Goal: Information Seeking & Learning: Learn about a topic

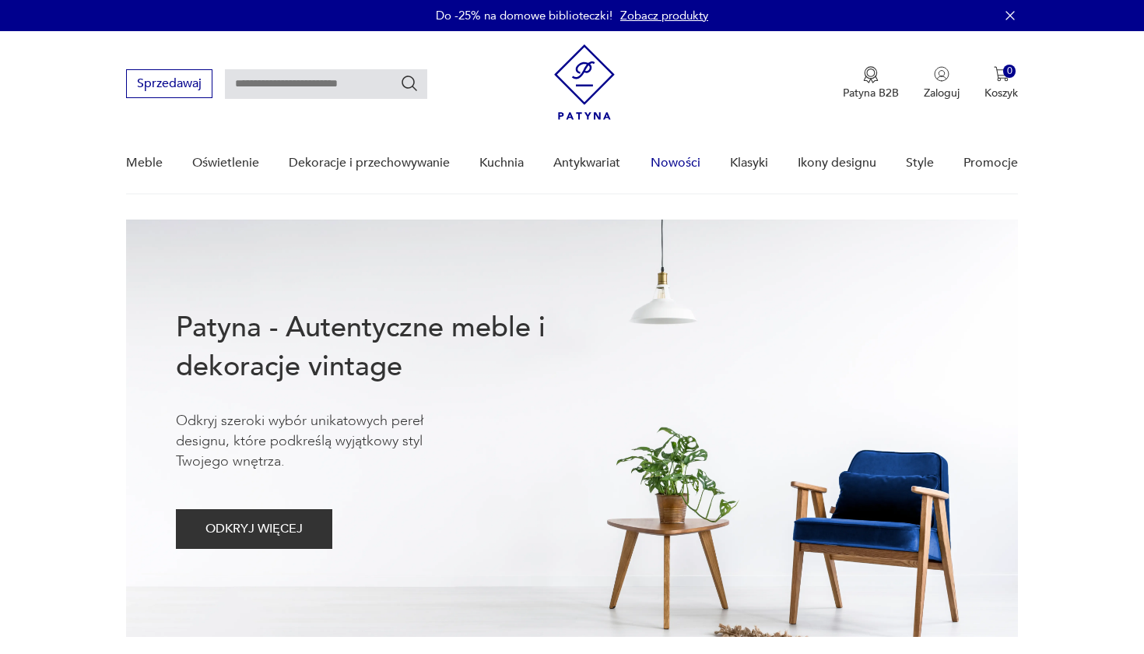
click at [671, 164] on link "Nowości" at bounding box center [676, 163] width 50 height 60
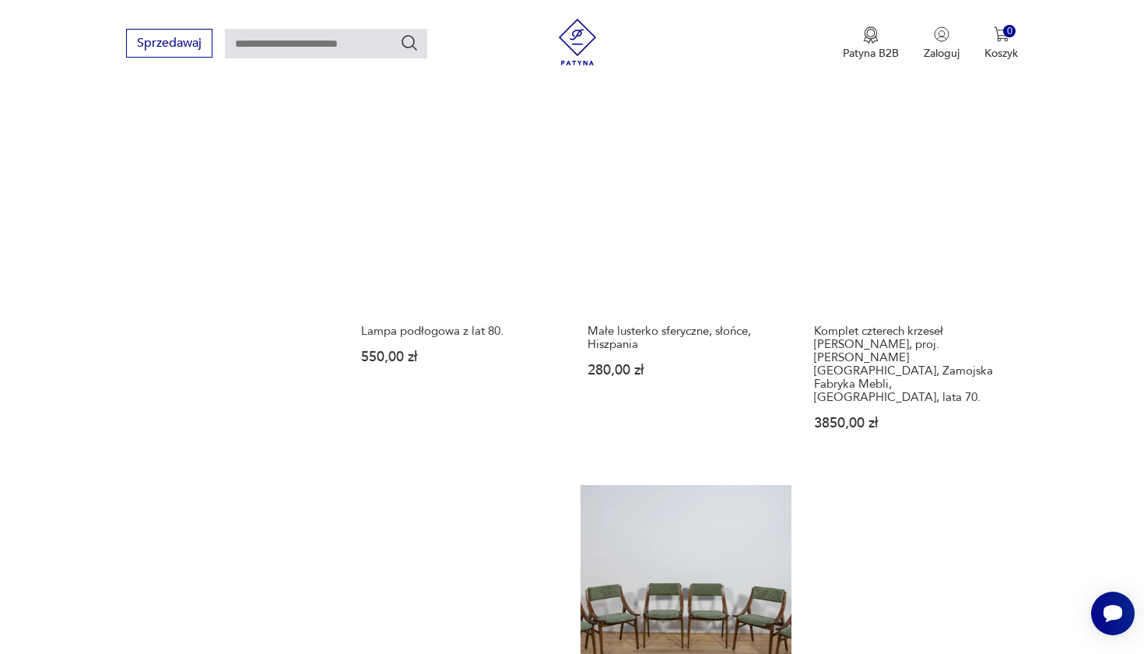
scroll to position [1400, 0]
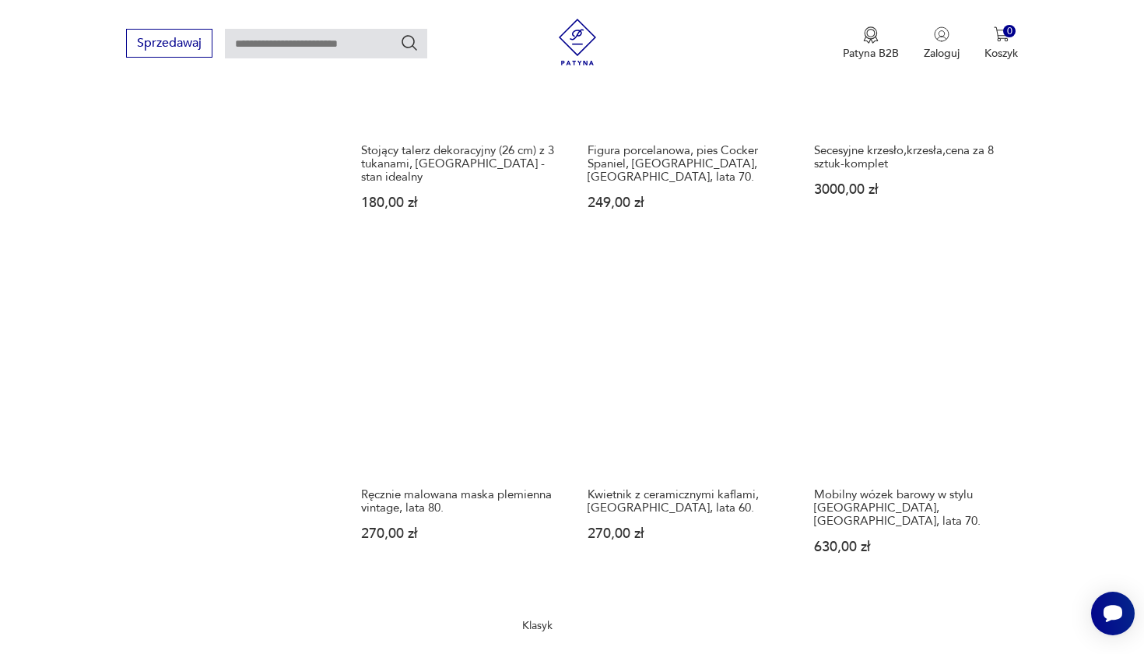
scroll to position [1294, 0]
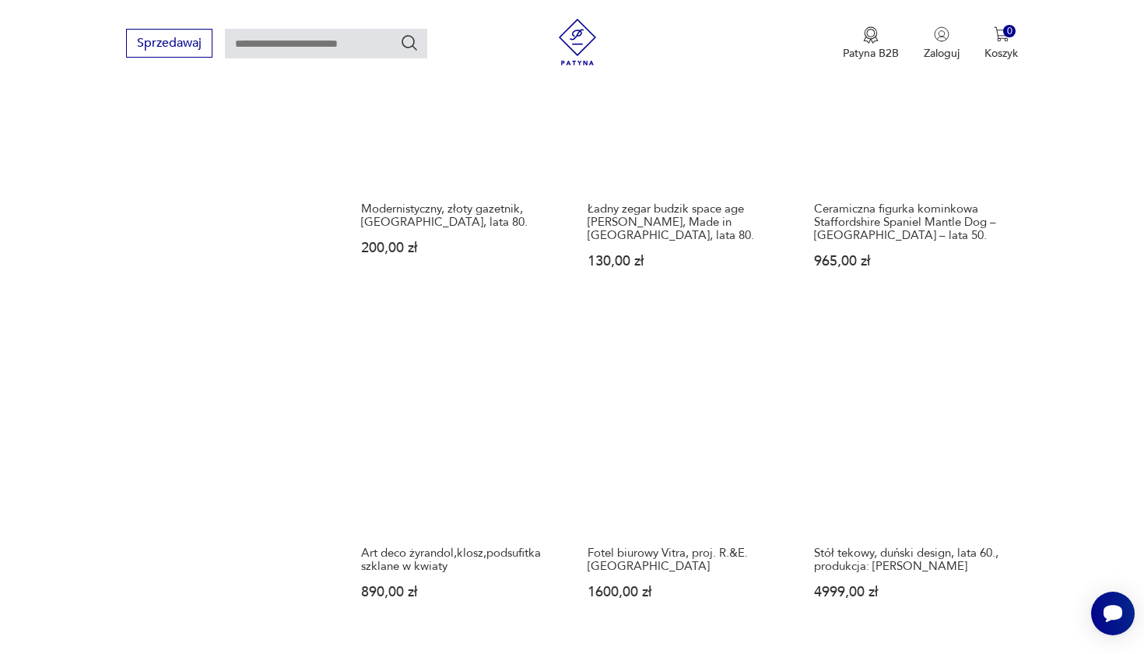
scroll to position [1203, 0]
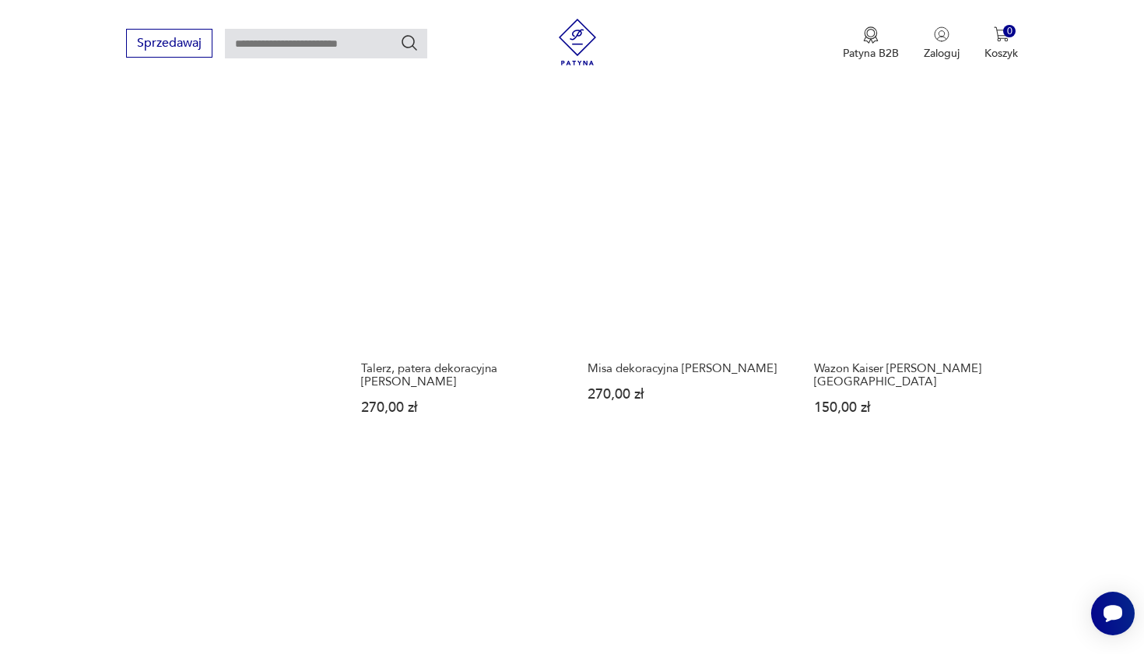
scroll to position [1381, 0]
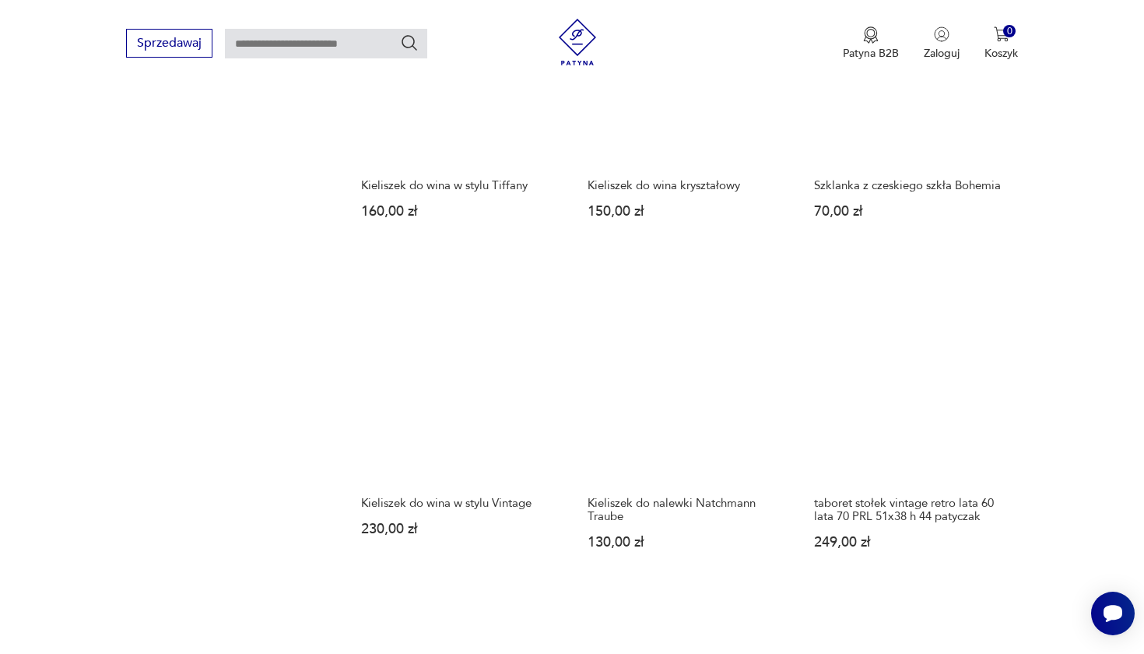
scroll to position [1206, 0]
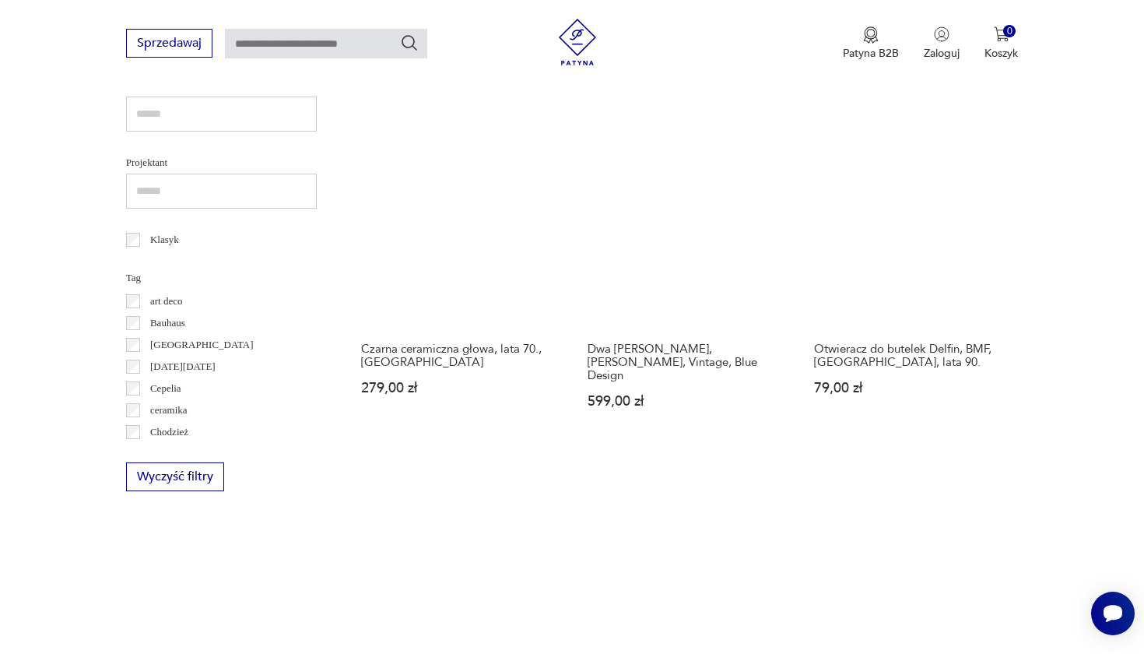
scroll to position [701, 0]
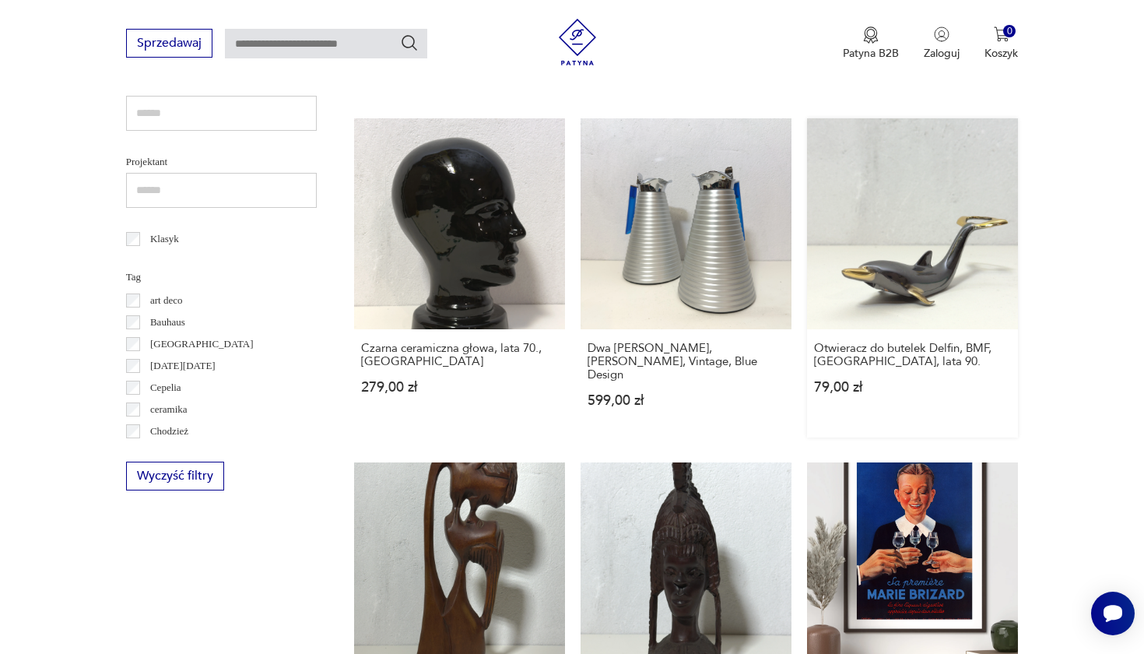
click at [807, 195] on link "Otwieracz do butelek Delfin, BMF, [GEOGRAPHIC_DATA], lata 90. 79,00 zł" at bounding box center [912, 277] width 211 height 319
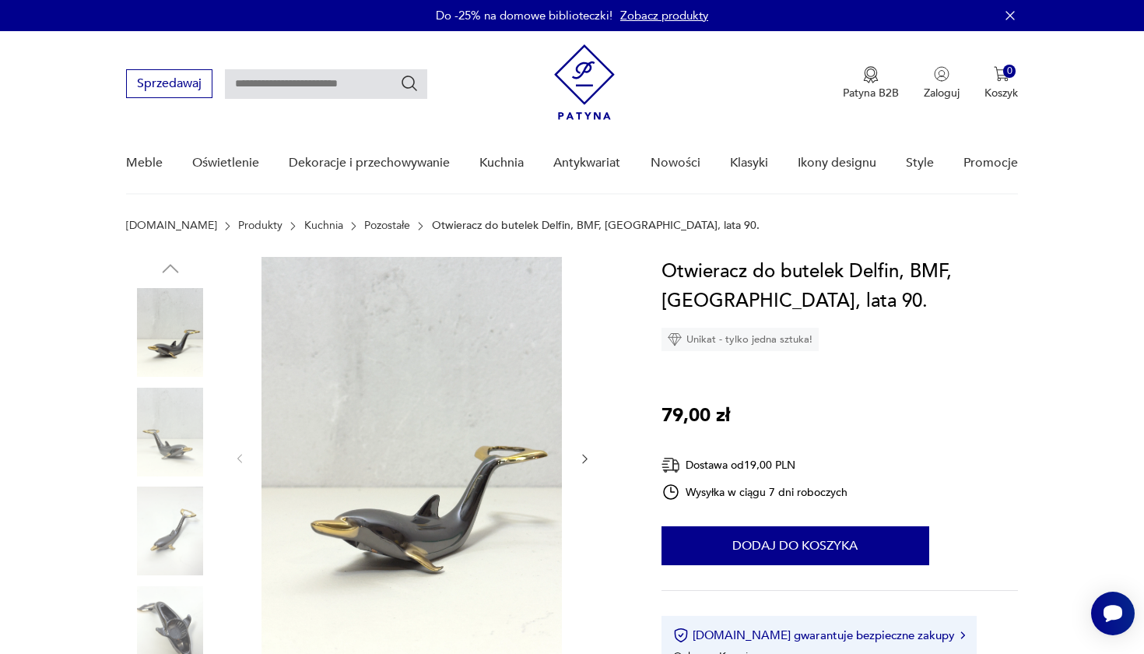
click at [173, 427] on img at bounding box center [170, 432] width 89 height 89
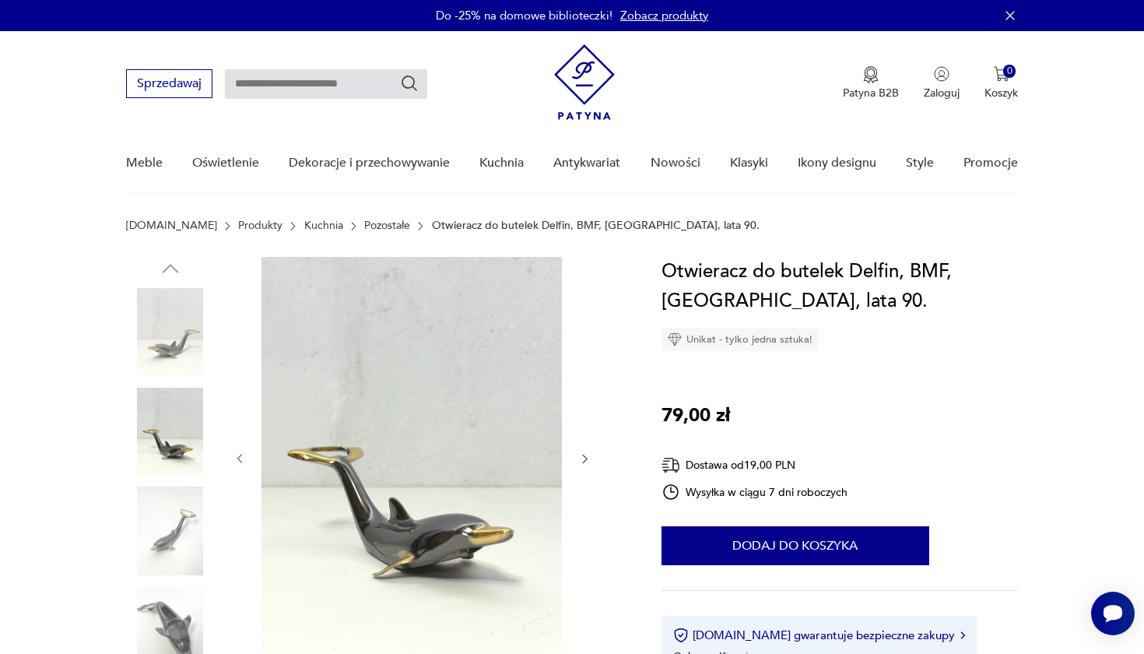
click at [170, 520] on img at bounding box center [170, 530] width 89 height 89
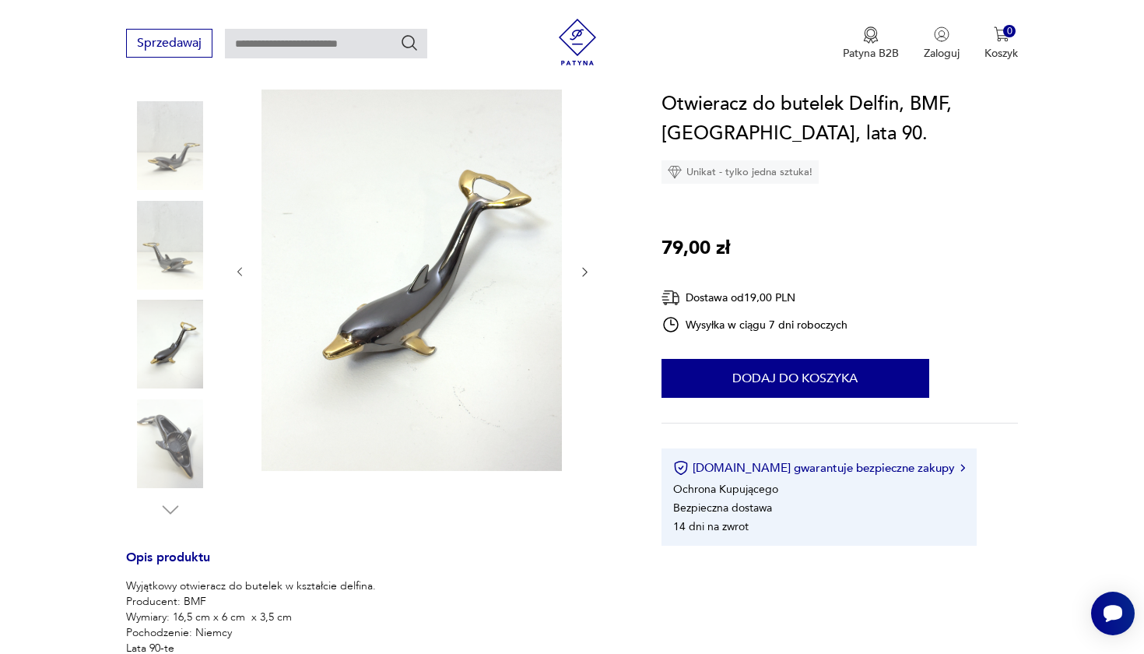
scroll to position [188, 0]
click at [174, 435] on img at bounding box center [170, 443] width 89 height 89
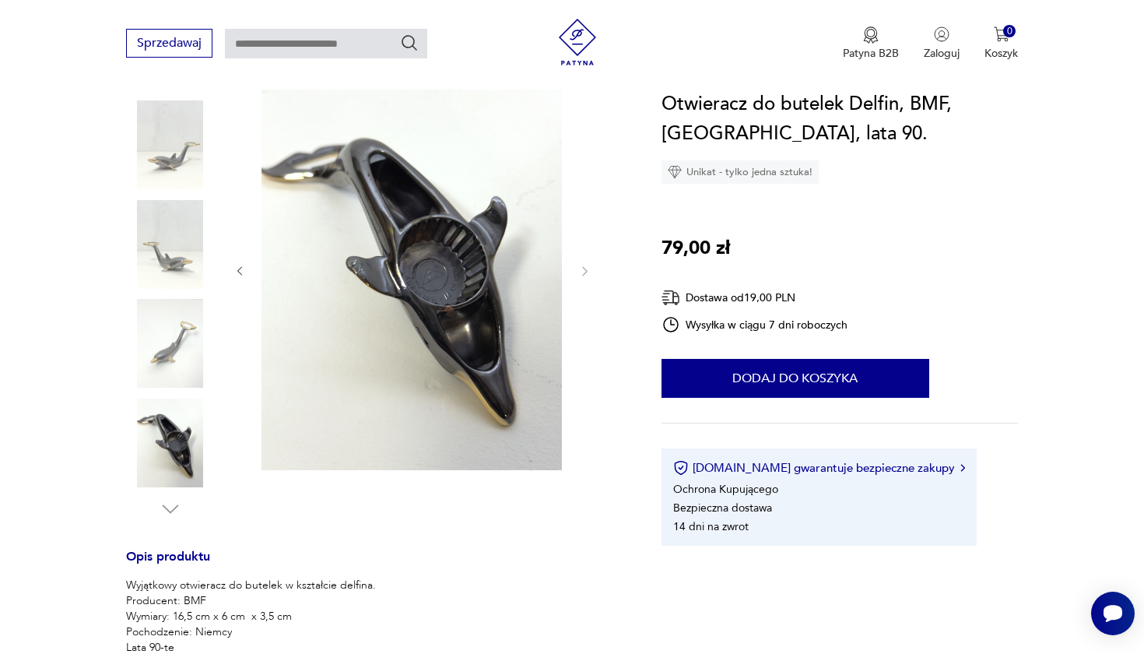
click at [177, 348] on img at bounding box center [170, 343] width 89 height 89
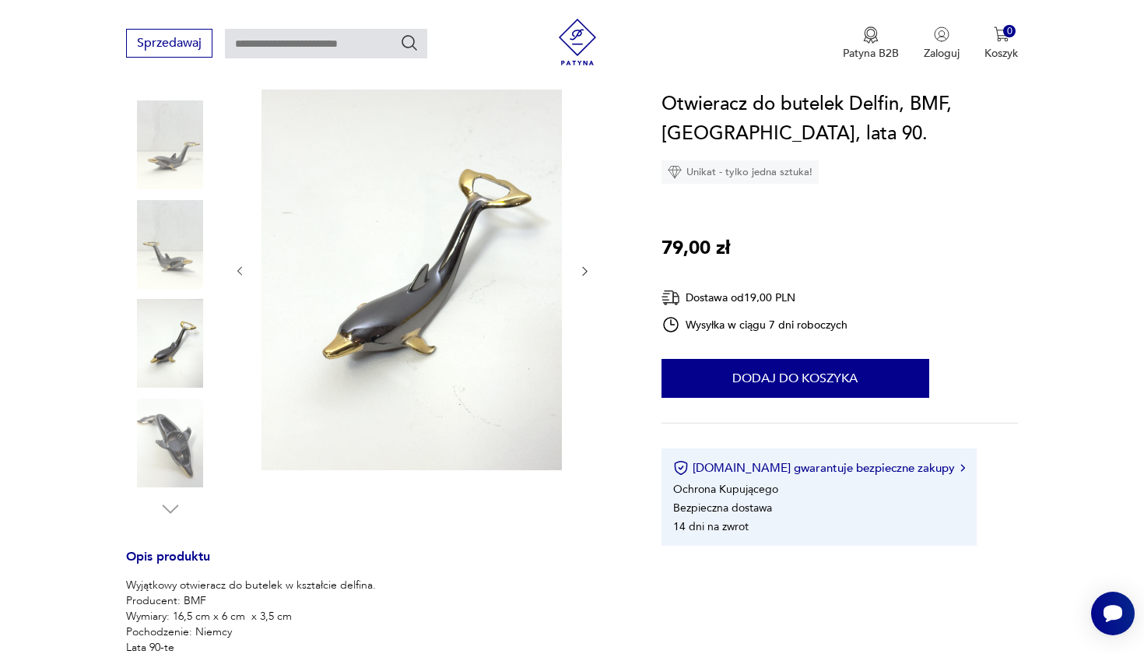
click at [179, 174] on img at bounding box center [170, 144] width 89 height 89
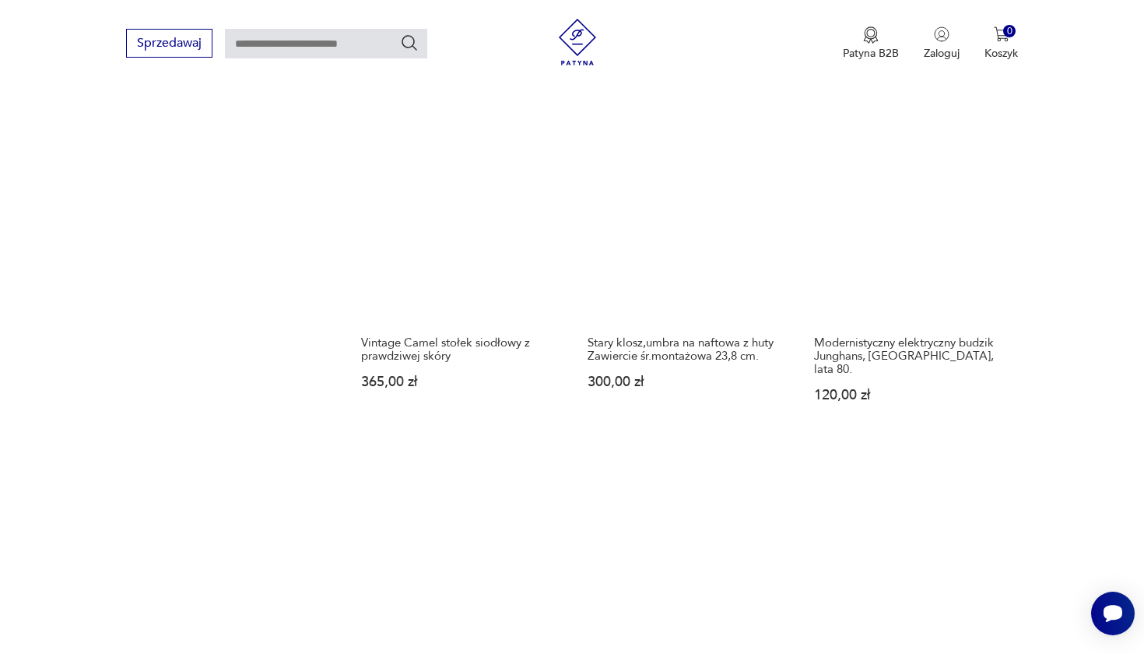
scroll to position [1436, 0]
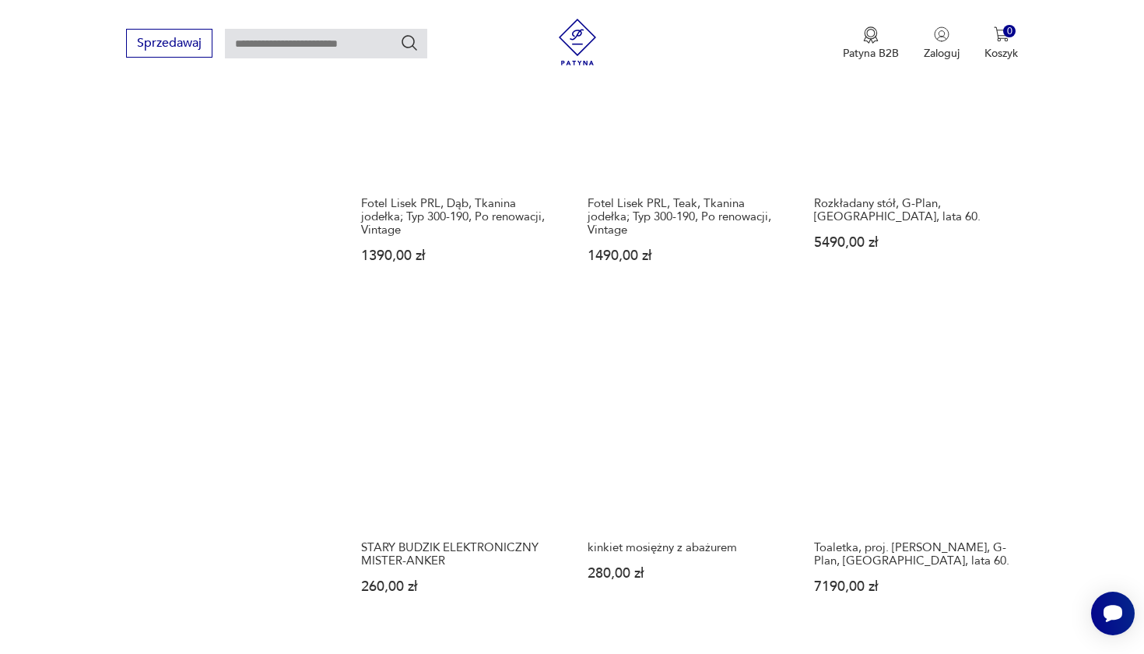
scroll to position [1201, 0]
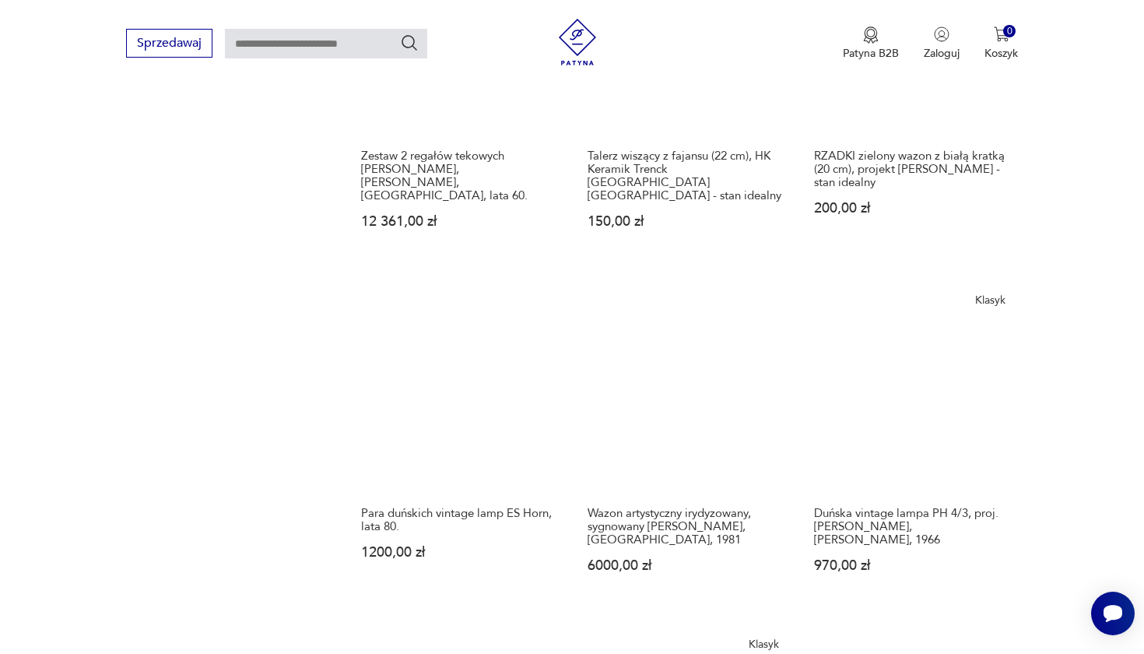
scroll to position [1282, 0]
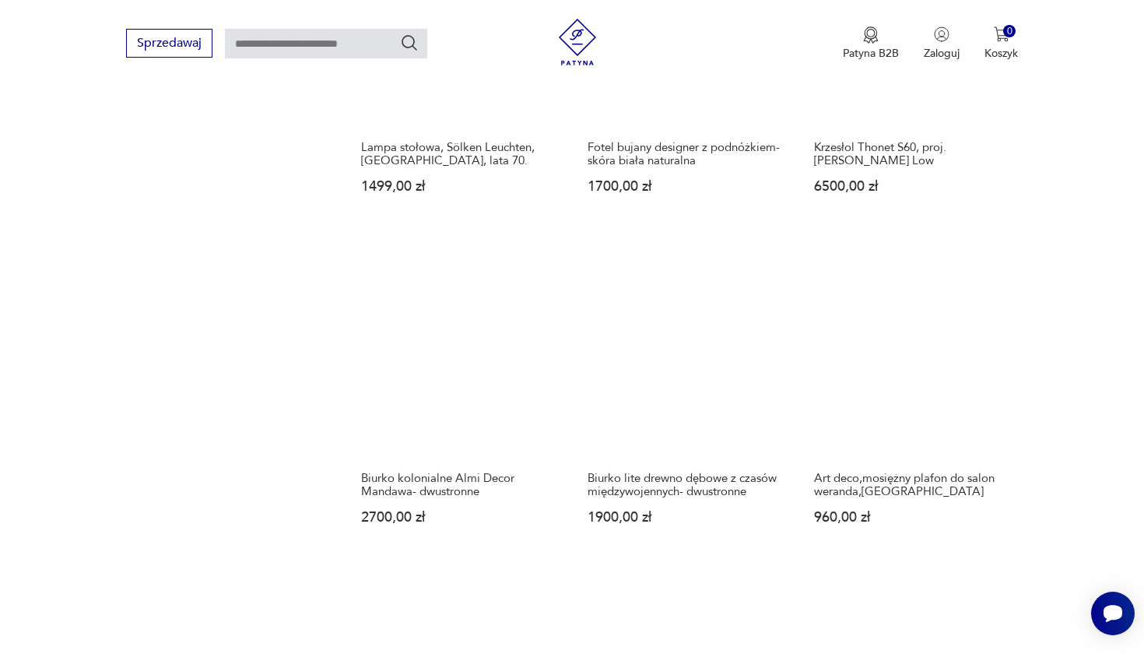
scroll to position [1279, 0]
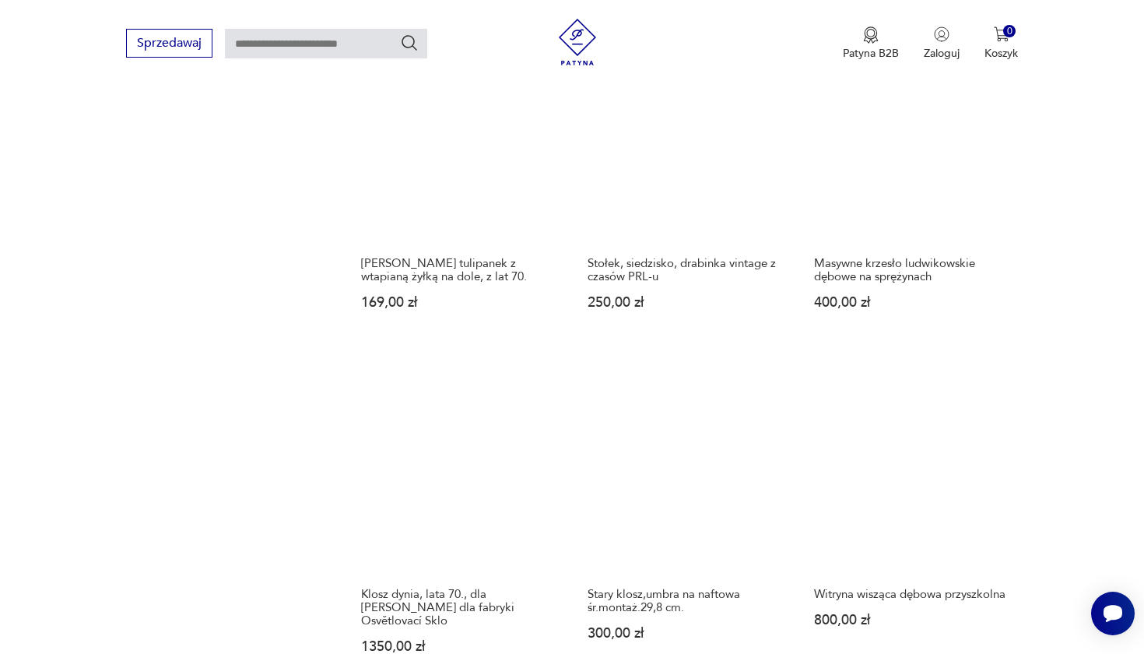
scroll to position [1464, 0]
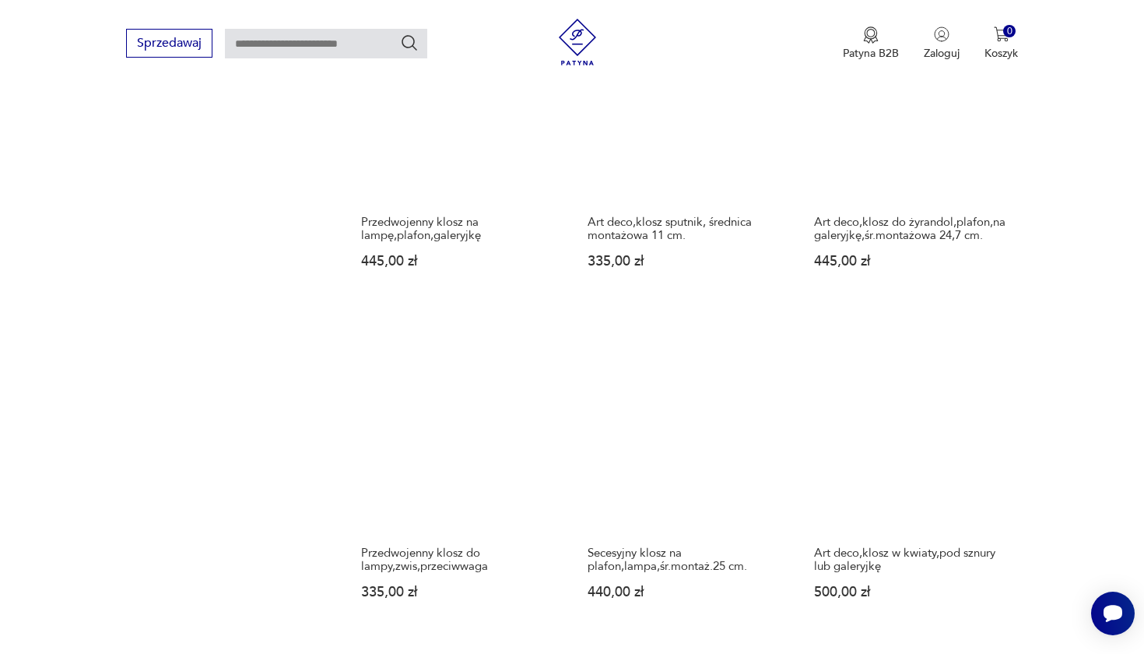
scroll to position [1197, 0]
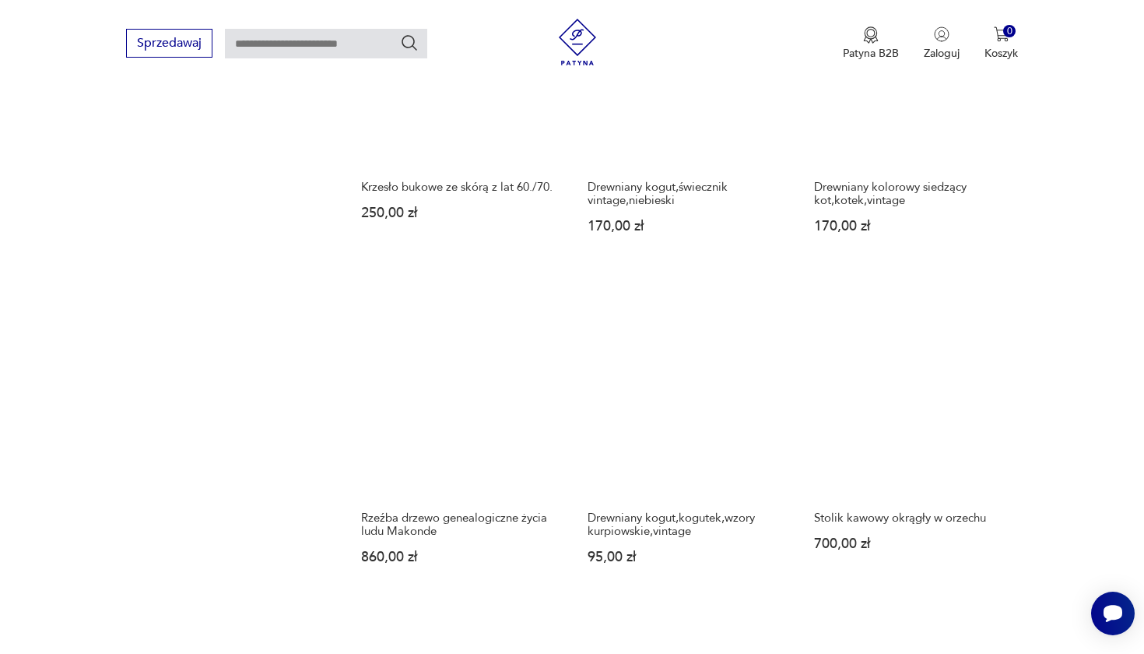
scroll to position [1196, 0]
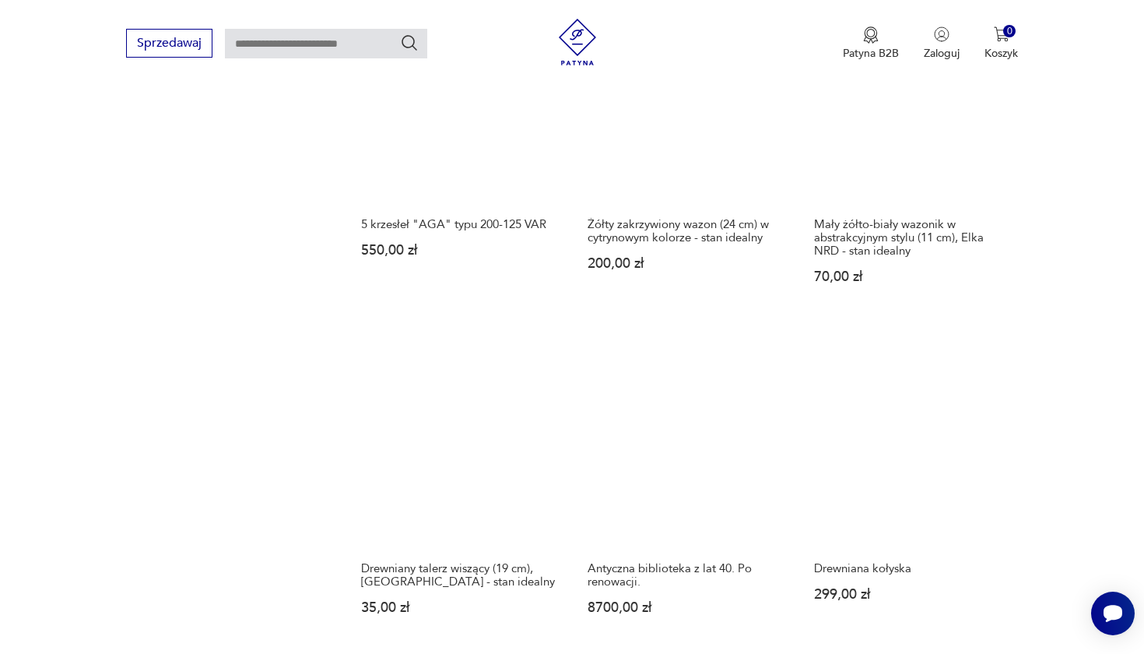
scroll to position [1181, 0]
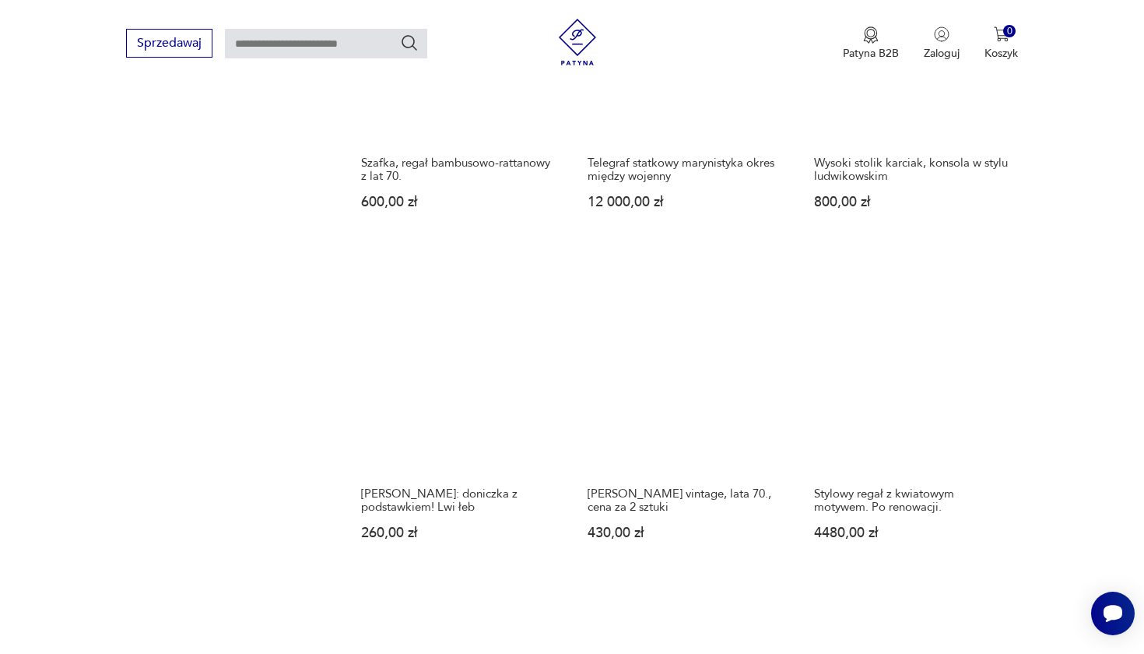
scroll to position [1232, 0]
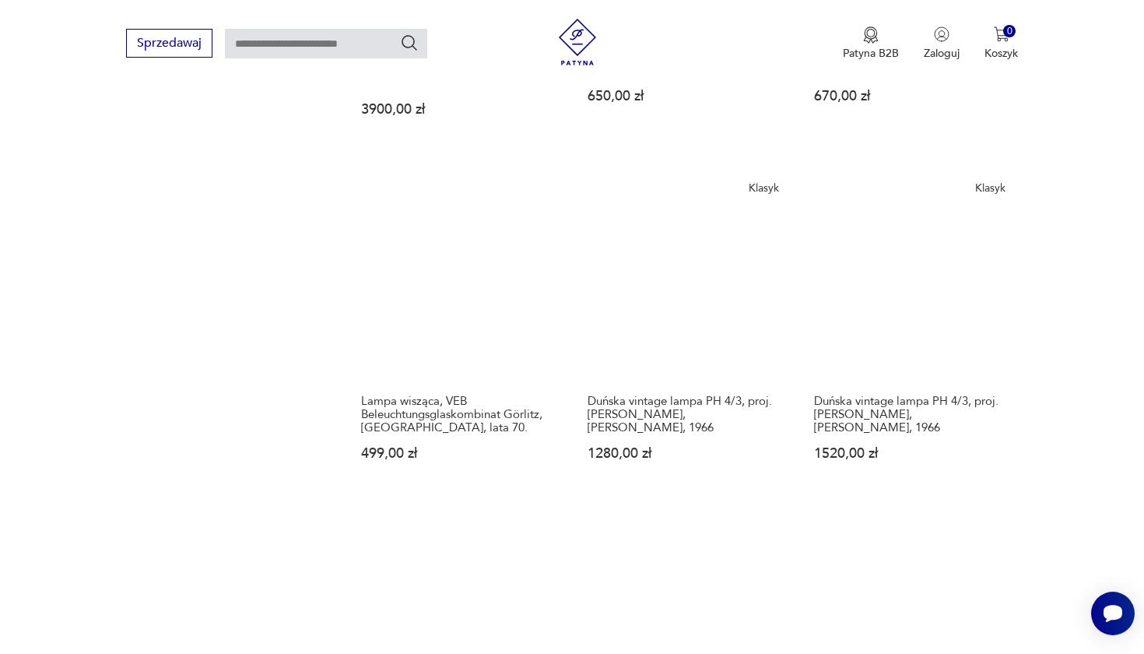
scroll to position [1342, 0]
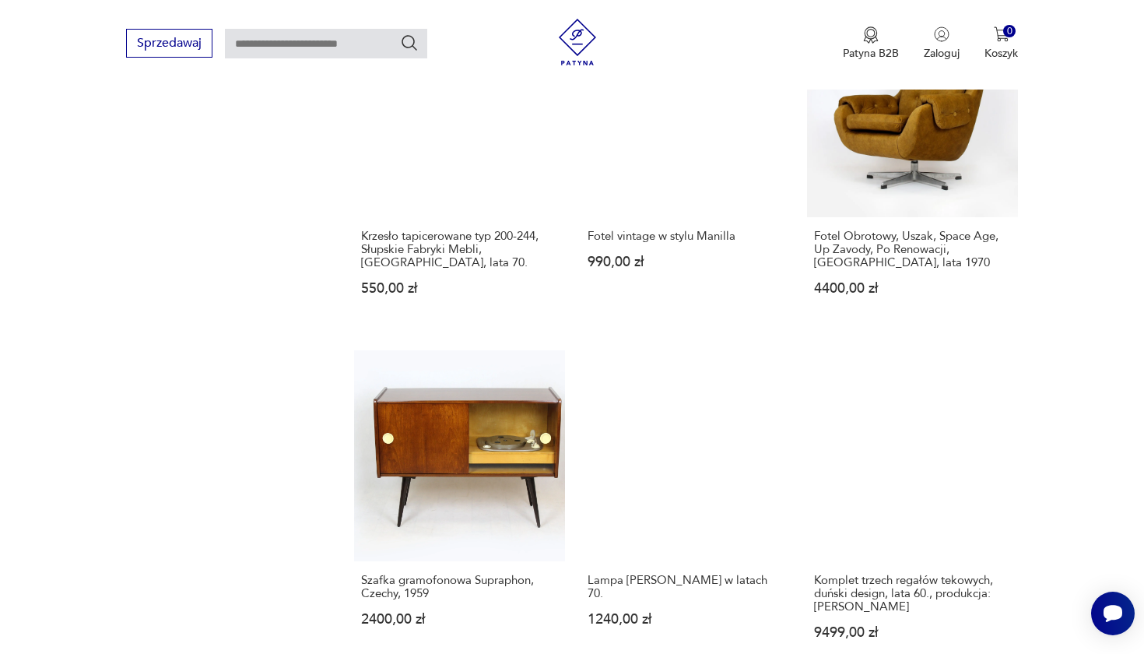
scroll to position [1182, 0]
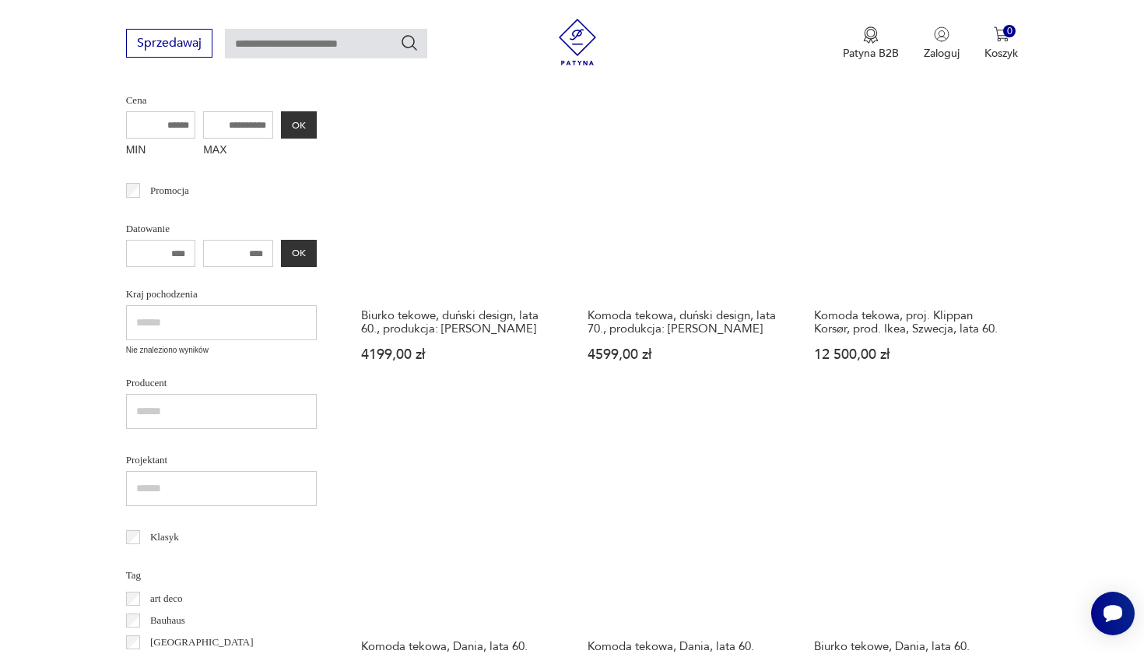
scroll to position [406, 0]
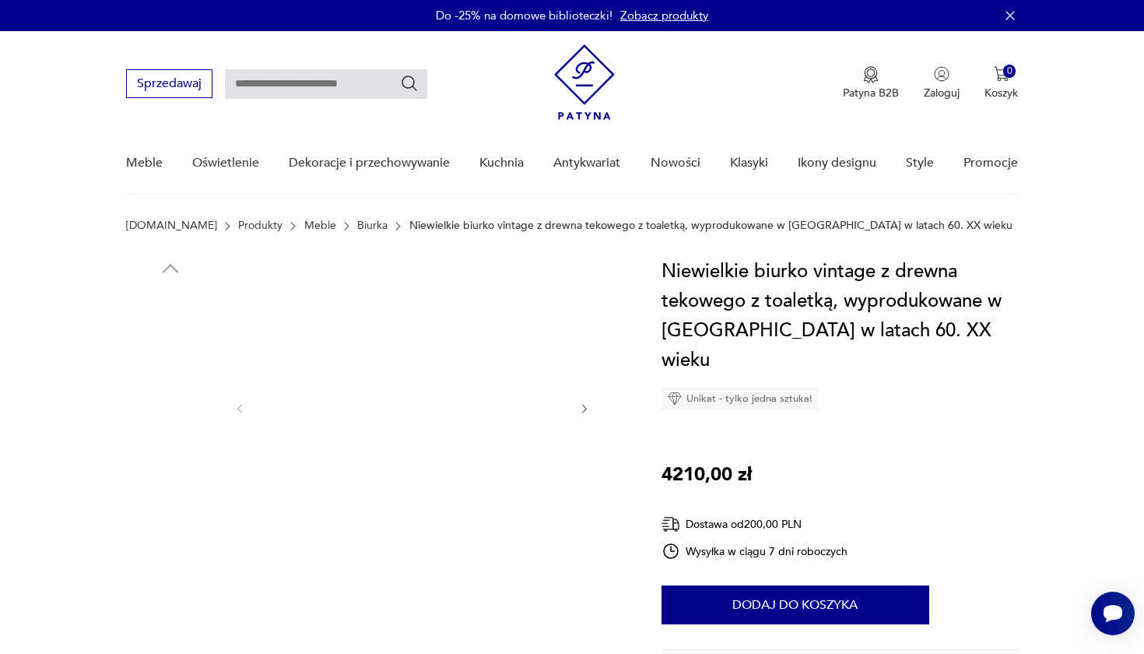
click at [161, 531] on img at bounding box center [170, 530] width 89 height 89
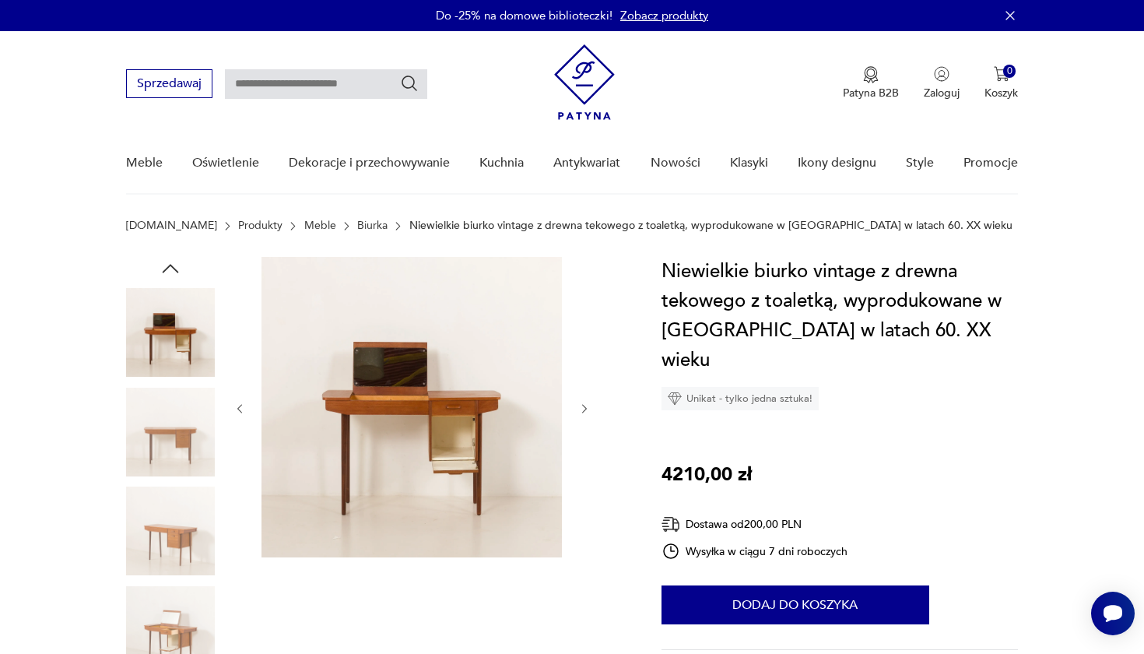
click at [167, 539] on img at bounding box center [170, 530] width 89 height 89
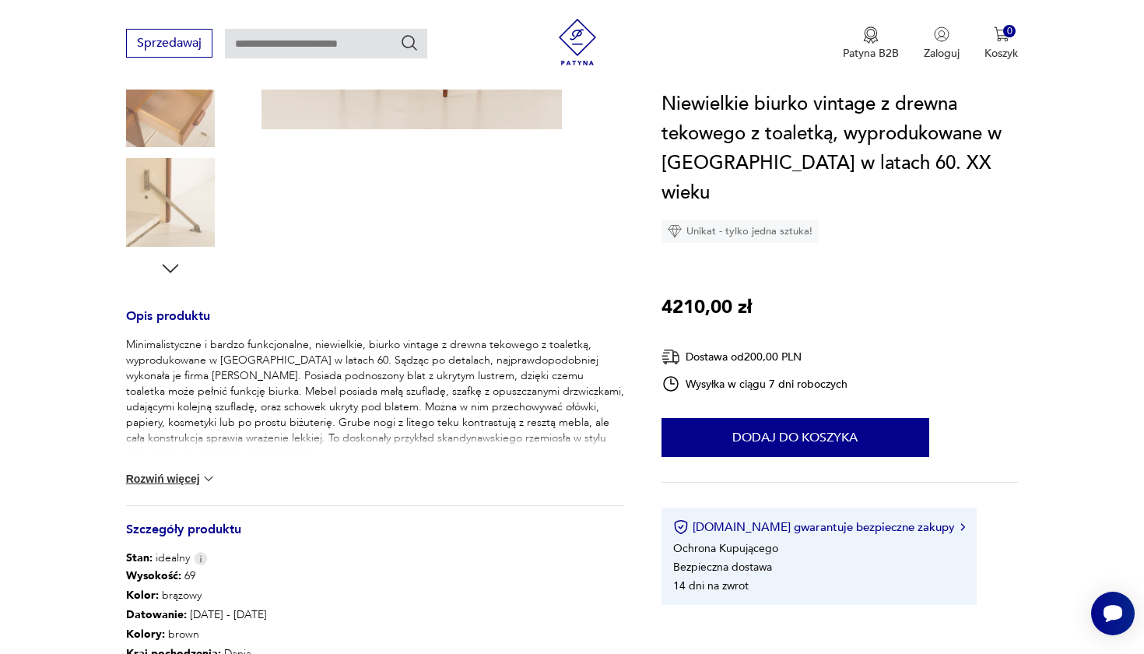
scroll to position [432, 0]
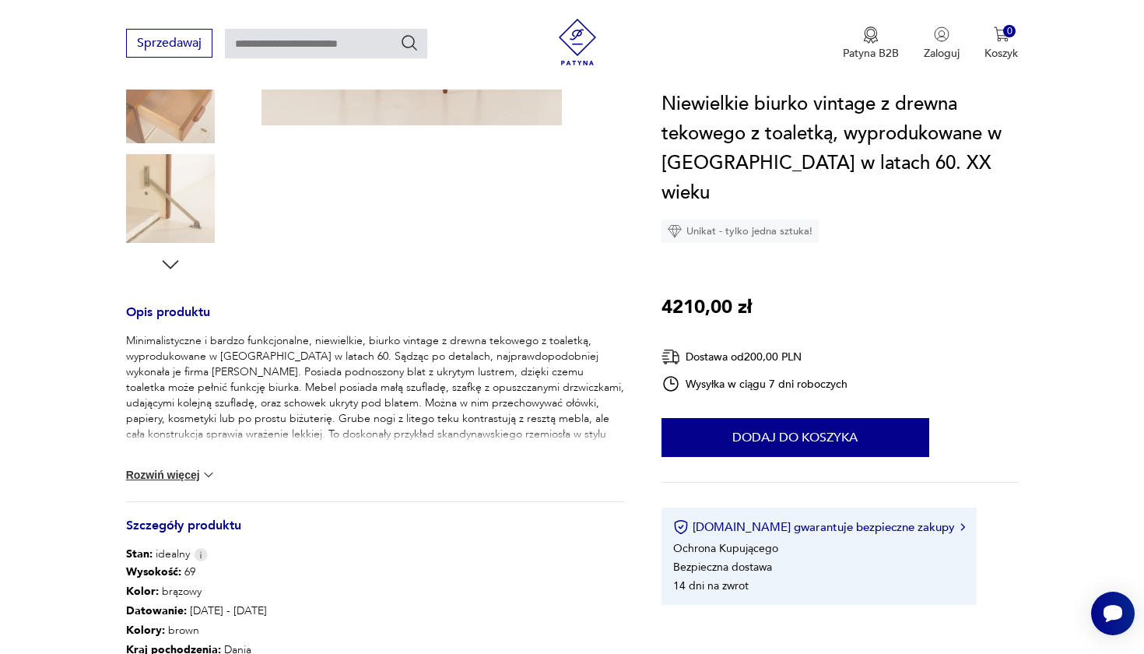
click at [173, 482] on button "Rozwiń więcej" at bounding box center [171, 475] width 90 height 16
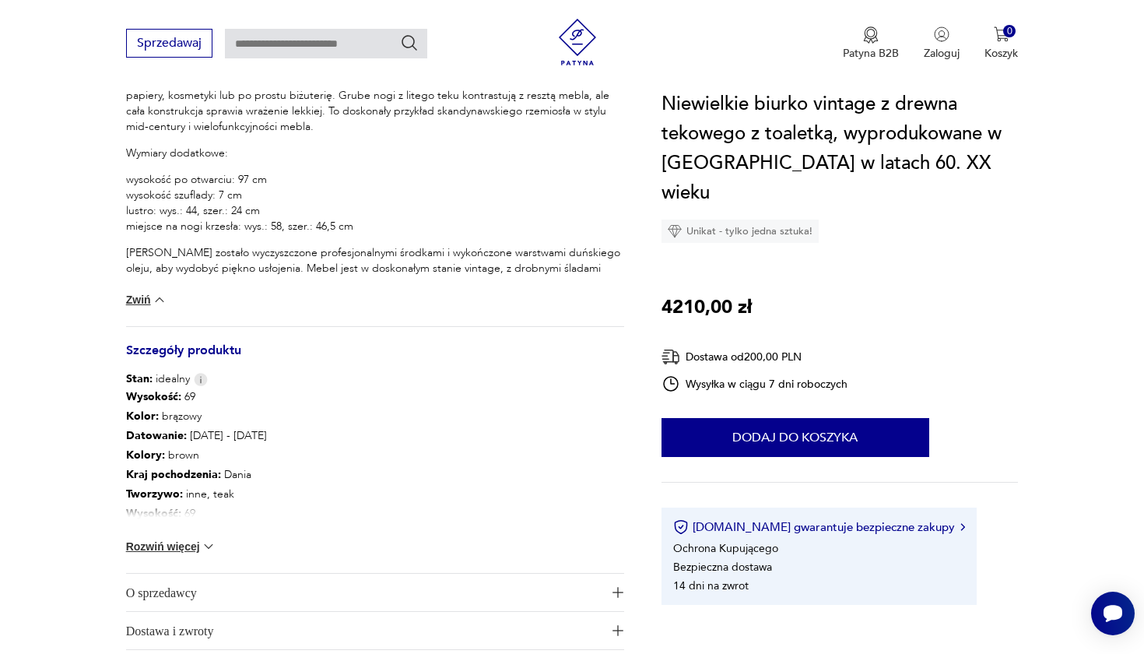
scroll to position [780, 0]
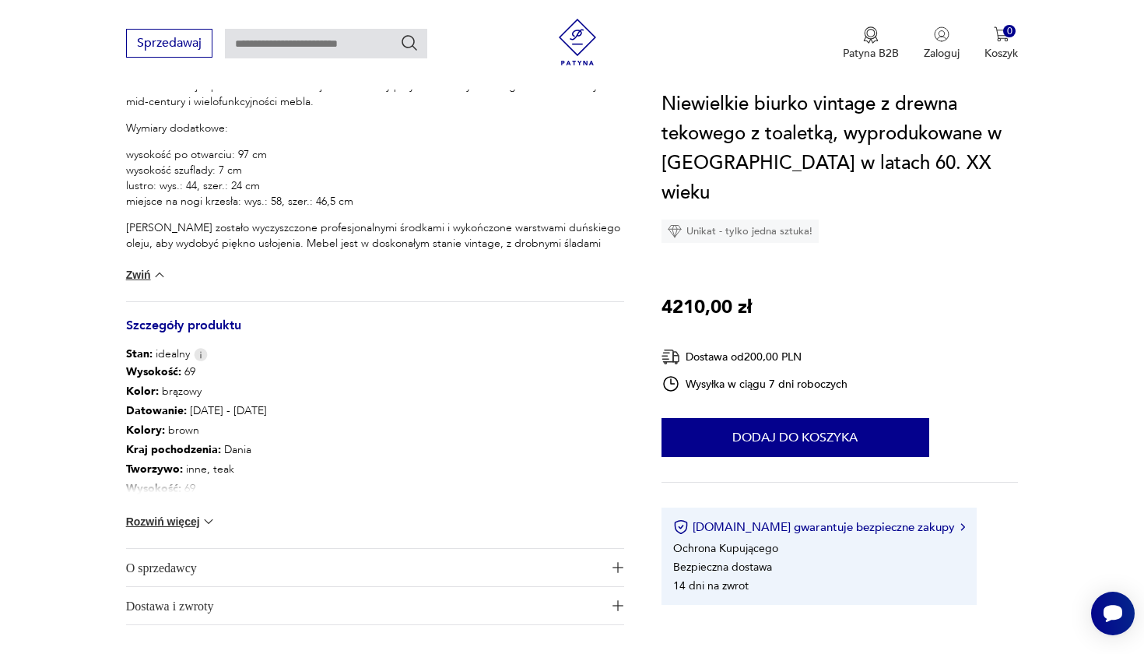
click at [153, 520] on button "Rozwiń więcej" at bounding box center [171, 522] width 90 height 16
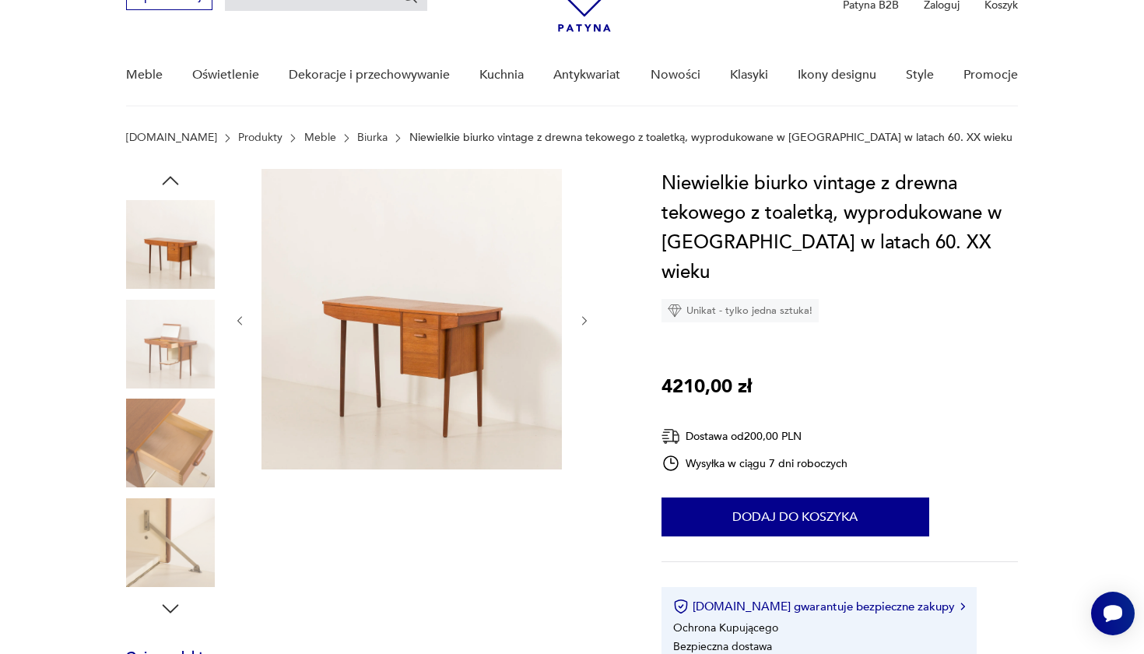
scroll to position [86, 0]
